Goal: Use online tool/utility: Utilize a website feature to perform a specific function

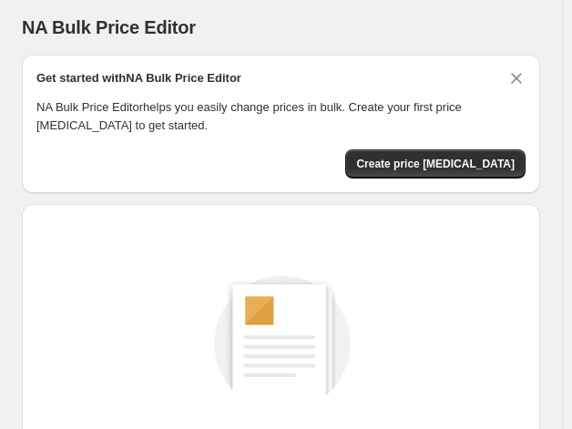
scroll to position [263, 0]
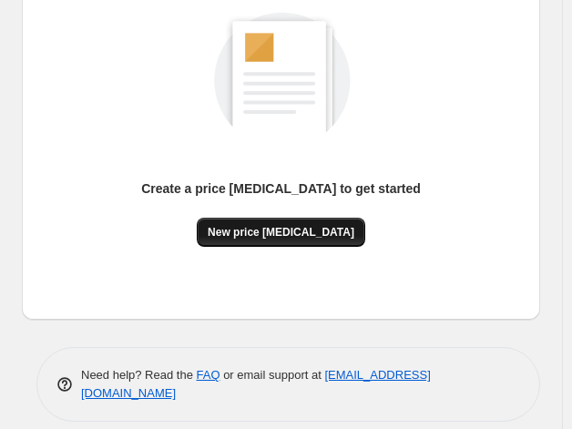
click at [278, 236] on span "New price [MEDICAL_DATA]" at bounding box center [281, 232] width 147 height 15
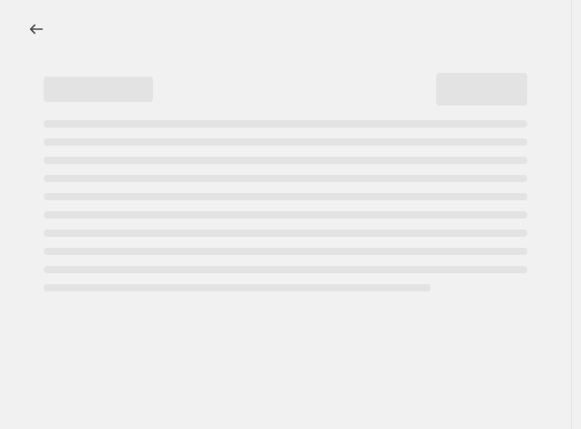
select select "percentage"
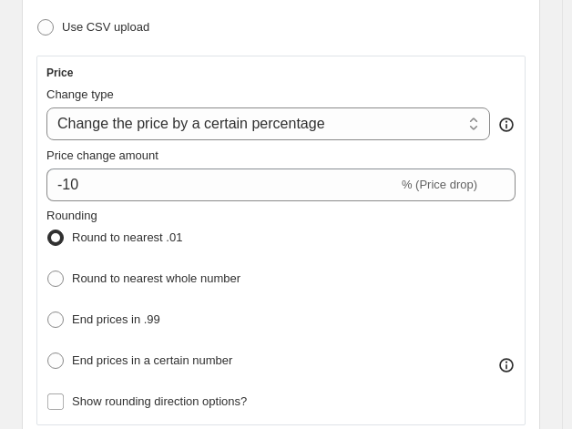
scroll to position [389, 0]
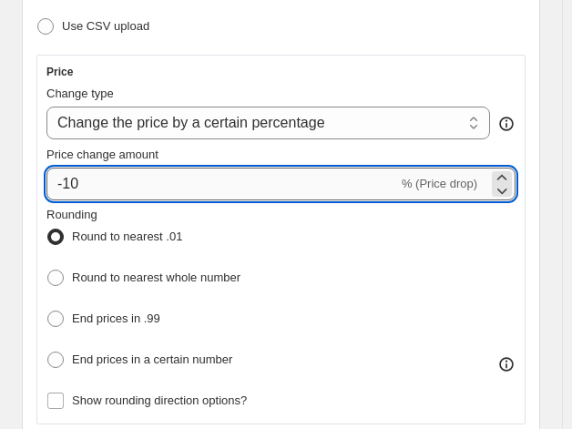
click at [251, 174] on input "-10" at bounding box center [222, 184] width 352 height 33
type input "-1"
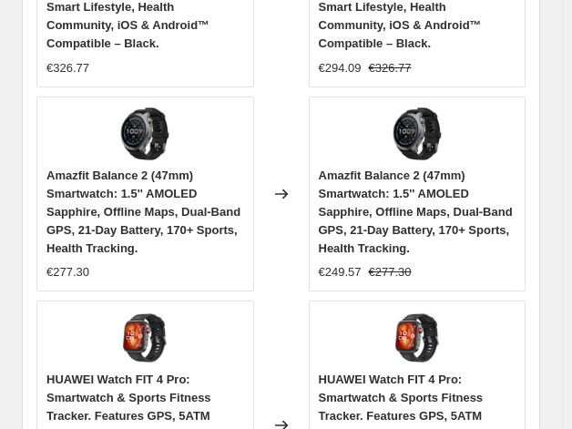
scroll to position [2613, 0]
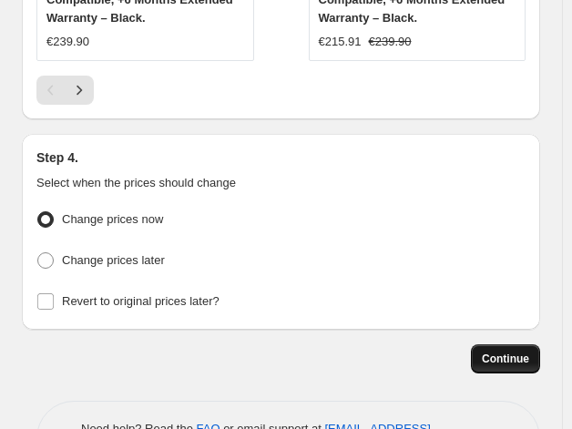
type input "-35"
click at [521, 344] on button "Continue" at bounding box center [505, 358] width 69 height 29
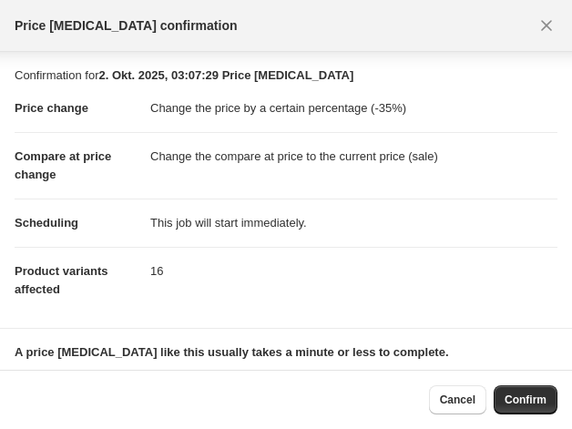
scroll to position [120, 0]
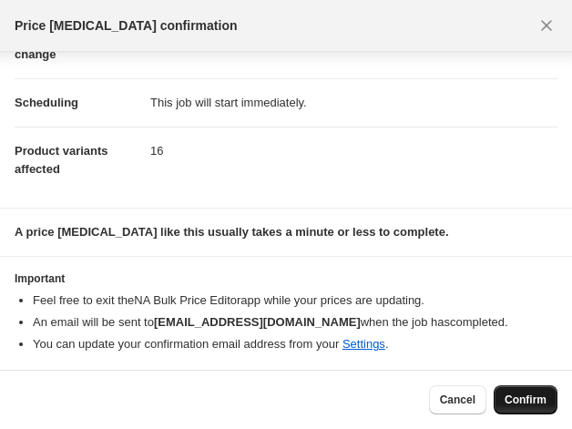
click at [530, 403] on span "Confirm" at bounding box center [526, 400] width 42 height 15
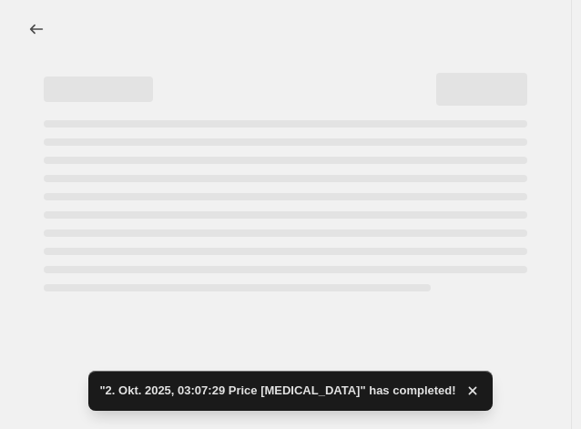
select select "percentage"
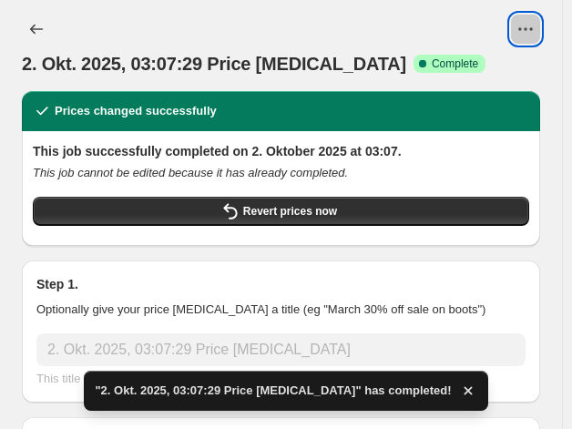
click at [535, 23] on icon "View actions for 2. Okt. 2025, 03:07:29 Price change job" at bounding box center [525, 29] width 18 height 18
